Goal: Use online tool/utility

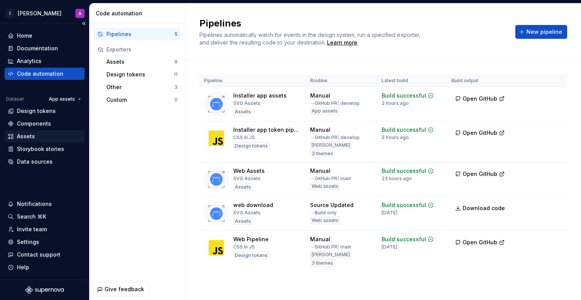
click at [39, 139] on div "Assets" at bounding box center [45, 137] width 74 height 8
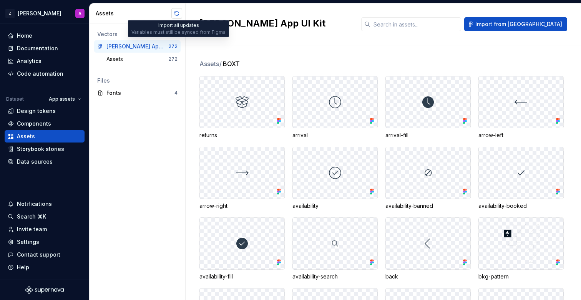
click at [176, 12] on button "button" at bounding box center [176, 13] width 11 height 11
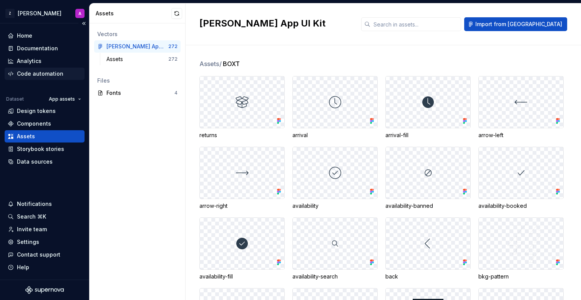
click at [42, 78] on div "Code automation" at bounding box center [45, 74] width 80 height 12
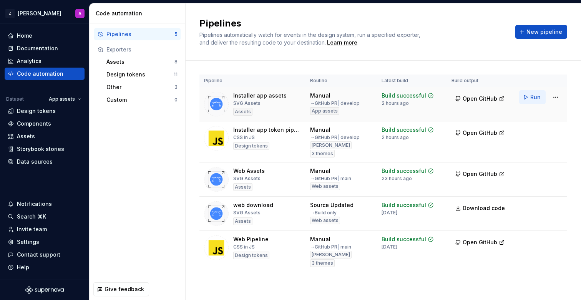
click at [538, 98] on span "Run" at bounding box center [535, 97] width 10 height 8
